Goal: Book appointment/travel/reservation

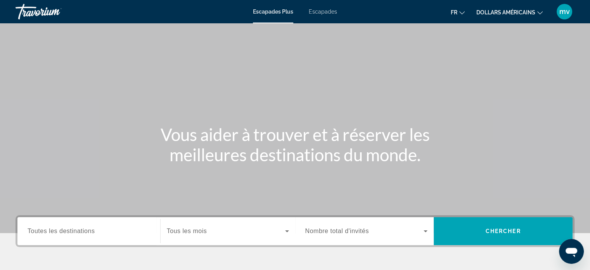
click at [332, 9] on font "Escapades" at bounding box center [323, 12] width 28 height 6
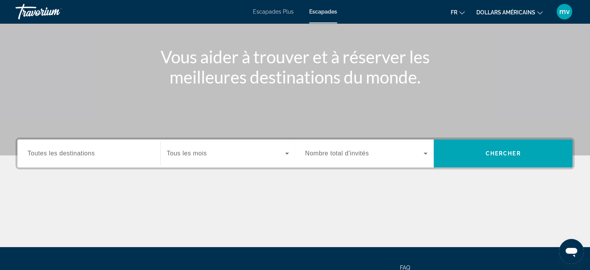
click at [92, 152] on span "Toutes les destinations" at bounding box center [61, 153] width 67 height 7
click at [92, 152] on input "Destination Toutes les destinations" at bounding box center [89, 153] width 123 height 9
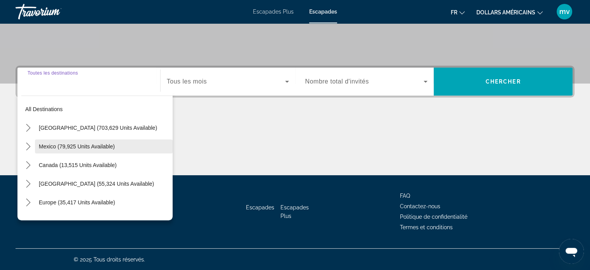
scroll to position [39, 0]
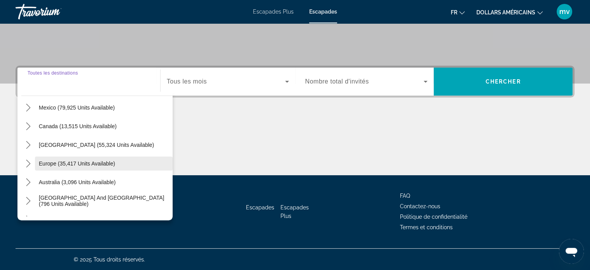
click at [50, 162] on span "Europe (35,417 units available)" at bounding box center [77, 163] width 76 height 6
type input "**********"
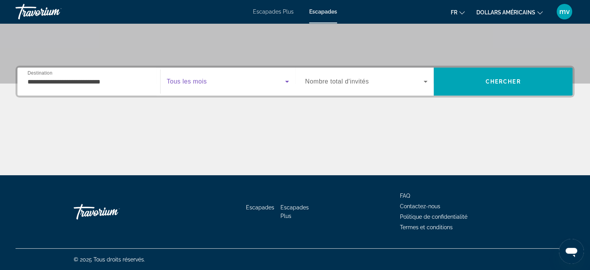
click at [287, 79] on icon "Search widget" at bounding box center [286, 81] width 9 height 9
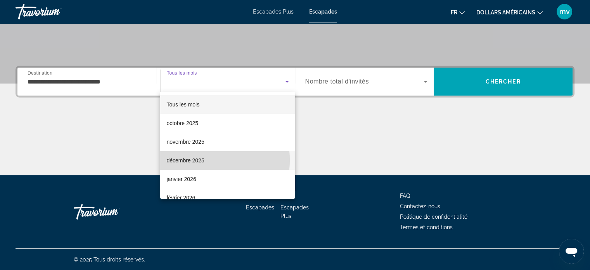
click at [195, 159] on font "décembre 2025" at bounding box center [185, 160] width 38 height 6
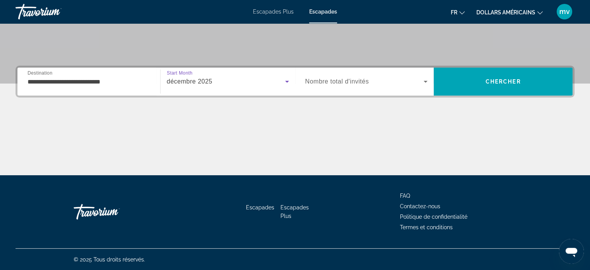
click at [427, 81] on icon "Search widget" at bounding box center [425, 81] width 9 height 9
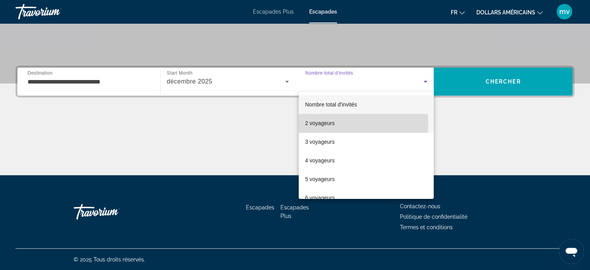
click at [313, 125] on font "2 voyageurs" at bounding box center [319, 123] width 29 height 6
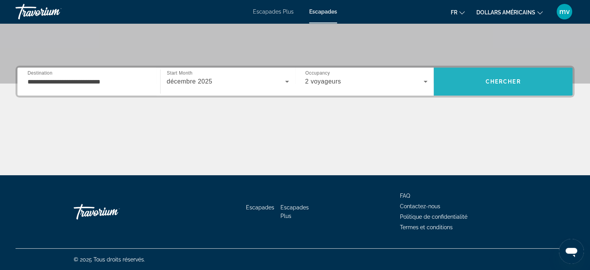
click at [496, 80] on span "Chercher" at bounding box center [503, 81] width 35 height 6
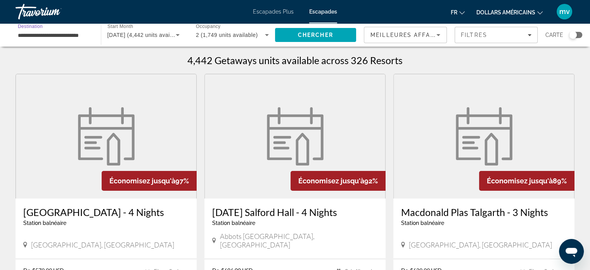
click at [42, 36] on input "**********" at bounding box center [54, 35] width 73 height 9
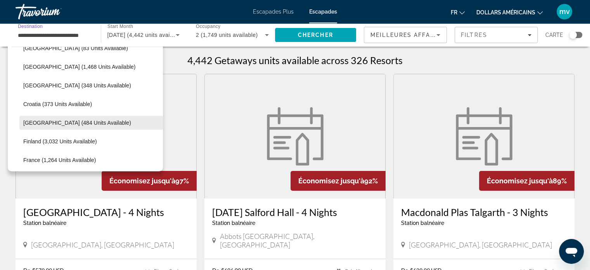
scroll to position [162, 0]
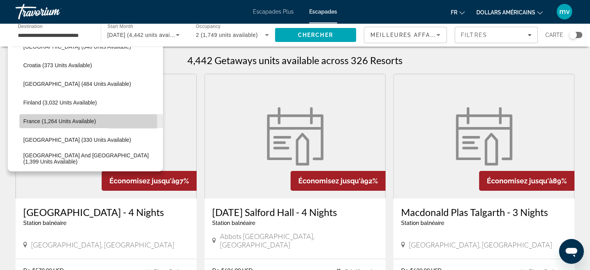
click at [34, 122] on span "France (1,264 units available)" at bounding box center [59, 121] width 73 height 6
type input "**********"
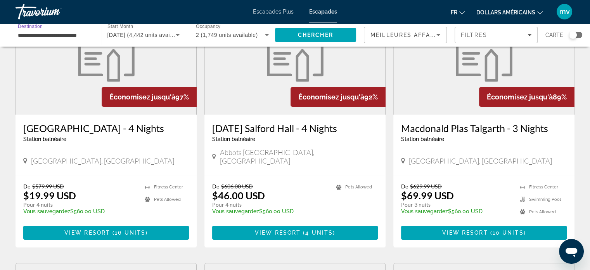
scroll to position [0, 0]
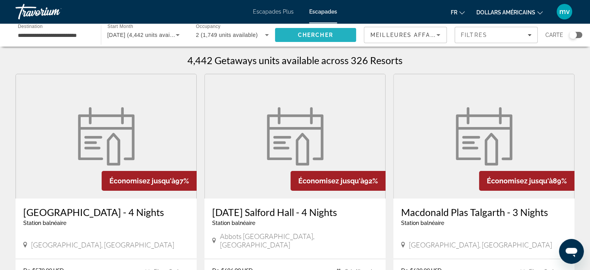
click at [339, 32] on span "Search" at bounding box center [315, 35] width 81 height 19
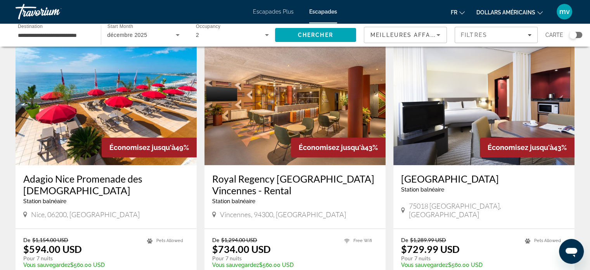
scroll to position [970, 0]
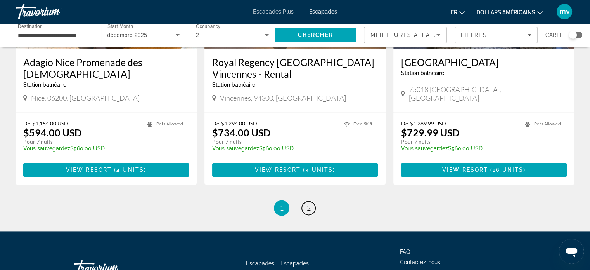
click at [310, 201] on link "page 2" at bounding box center [309, 208] width 14 height 14
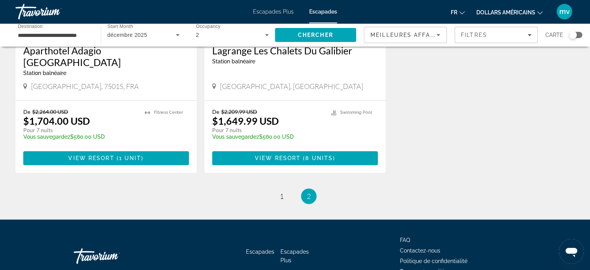
scroll to position [457, 0]
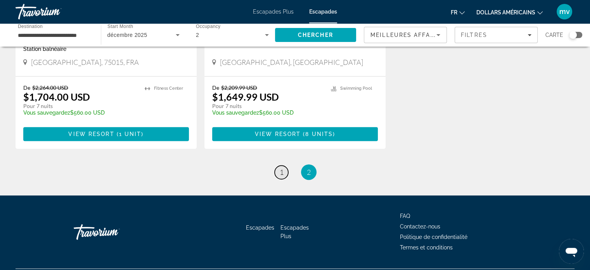
click at [280, 168] on span "1" at bounding box center [282, 172] width 4 height 9
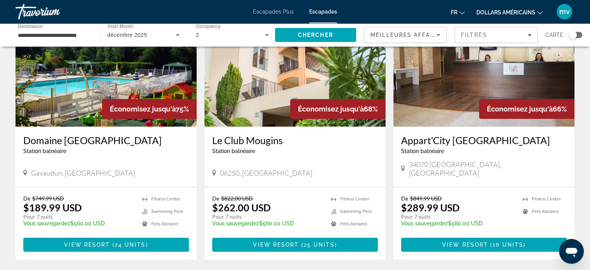
scroll to position [78, 0]
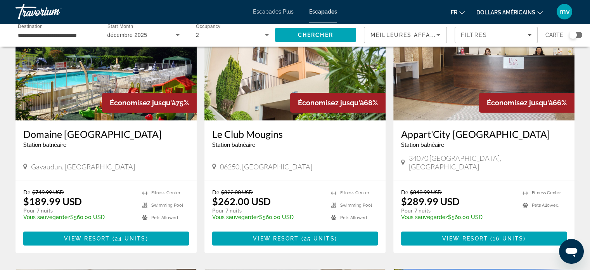
click at [130, 83] on img "Contenu principal" at bounding box center [106, 58] width 181 height 124
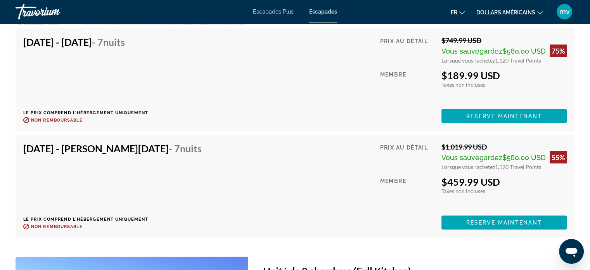
scroll to position [1629, 0]
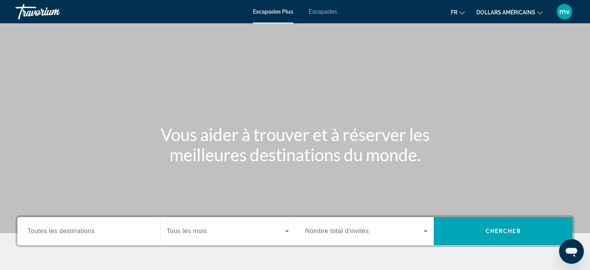
click at [327, 12] on font "Escapades" at bounding box center [323, 12] width 28 height 6
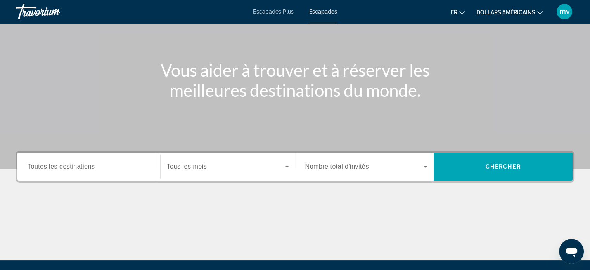
scroll to position [78, 0]
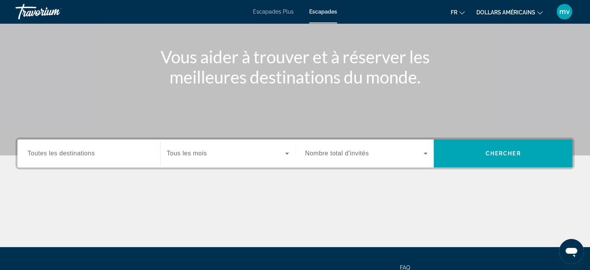
click at [33, 158] on div "Search widget" at bounding box center [89, 153] width 123 height 22
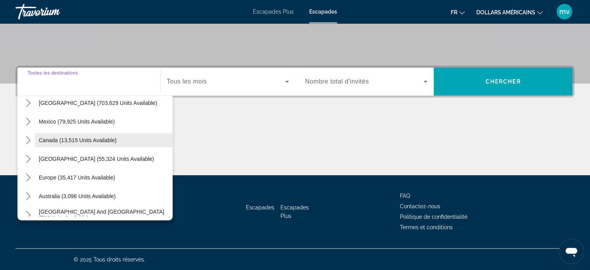
scroll to position [39, 0]
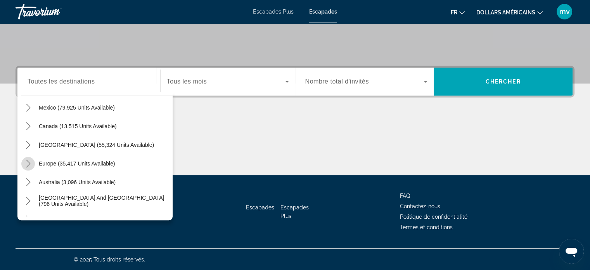
click at [29, 163] on icon "Toggle Europe (35,417 units available) submenu" at bounding box center [28, 163] width 8 height 8
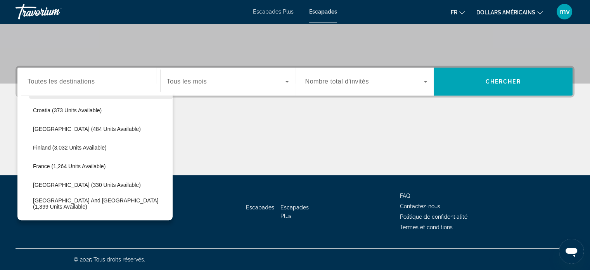
scroll to position [175, 0]
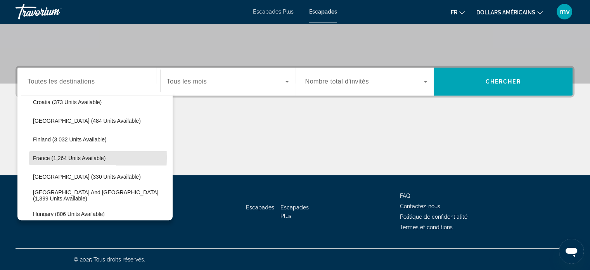
click at [43, 156] on span "France (1,264 units available)" at bounding box center [69, 158] width 73 height 6
type input "**********"
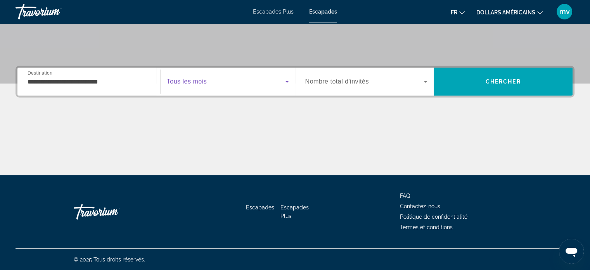
click at [285, 79] on icon "Search widget" at bounding box center [286, 81] width 9 height 9
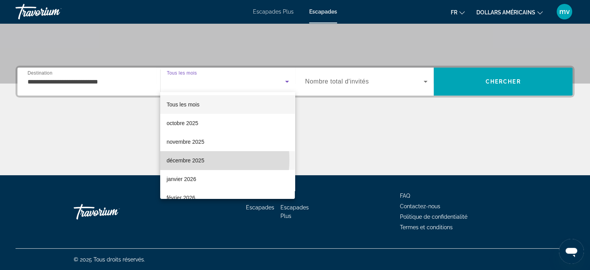
click at [183, 158] on font "décembre 2025" at bounding box center [185, 160] width 38 height 6
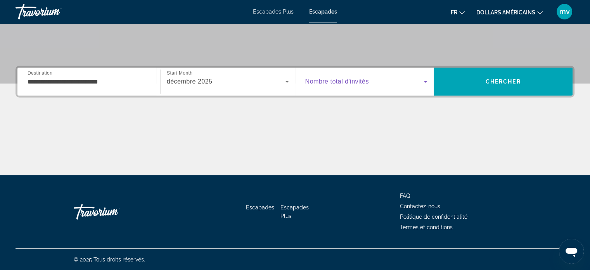
click at [427, 79] on icon "Search widget" at bounding box center [425, 81] width 9 height 9
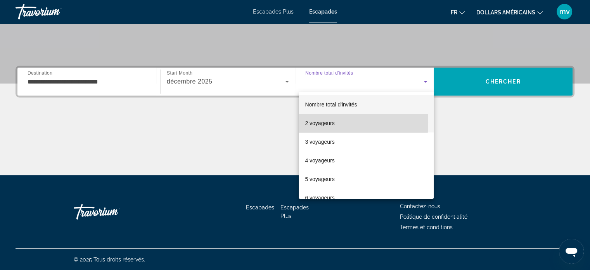
click at [322, 122] on font "2 voyageurs" at bounding box center [319, 123] width 29 height 6
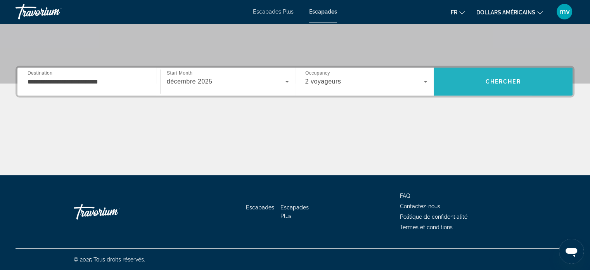
click at [537, 80] on span "Search" at bounding box center [503, 81] width 139 height 19
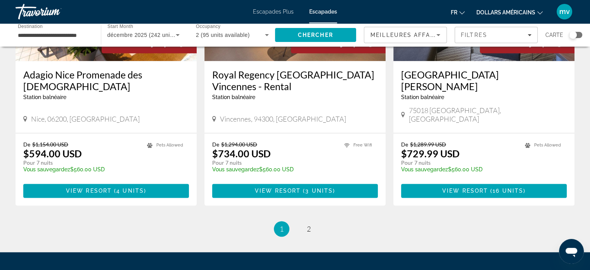
scroll to position [996, 0]
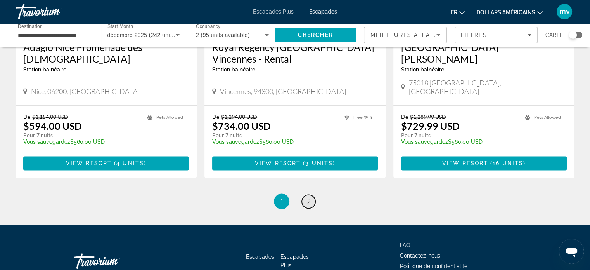
click at [308, 197] on span "2" at bounding box center [309, 201] width 4 height 9
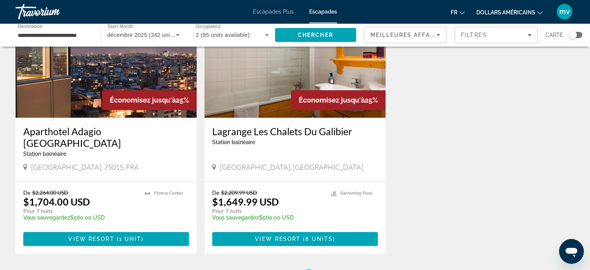
scroll to position [457, 0]
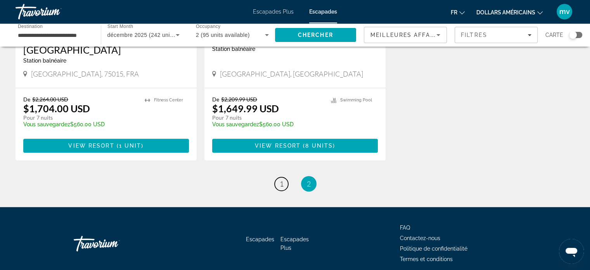
click at [281, 179] on span "1" at bounding box center [282, 183] width 4 height 9
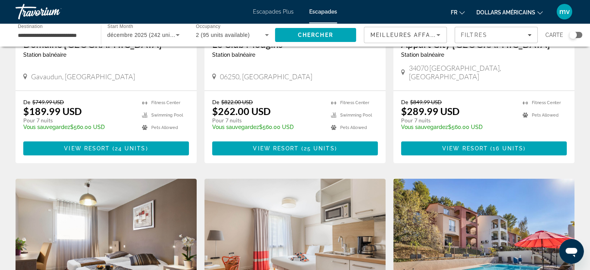
scroll to position [155, 0]
